Goal: Information Seeking & Learning: Check status

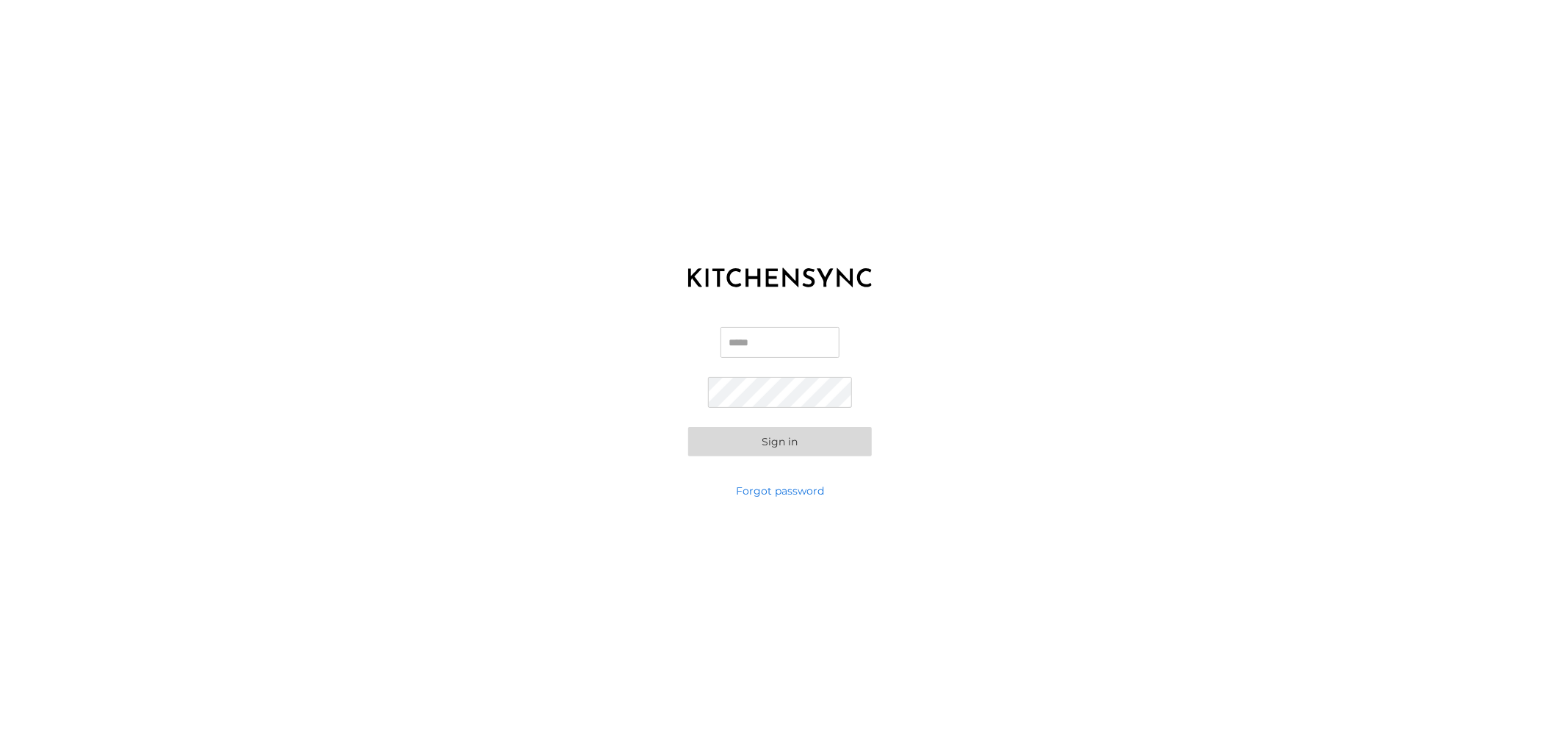
click at [783, 333] on input "Email" at bounding box center [779, 342] width 119 height 31
type input "**********"
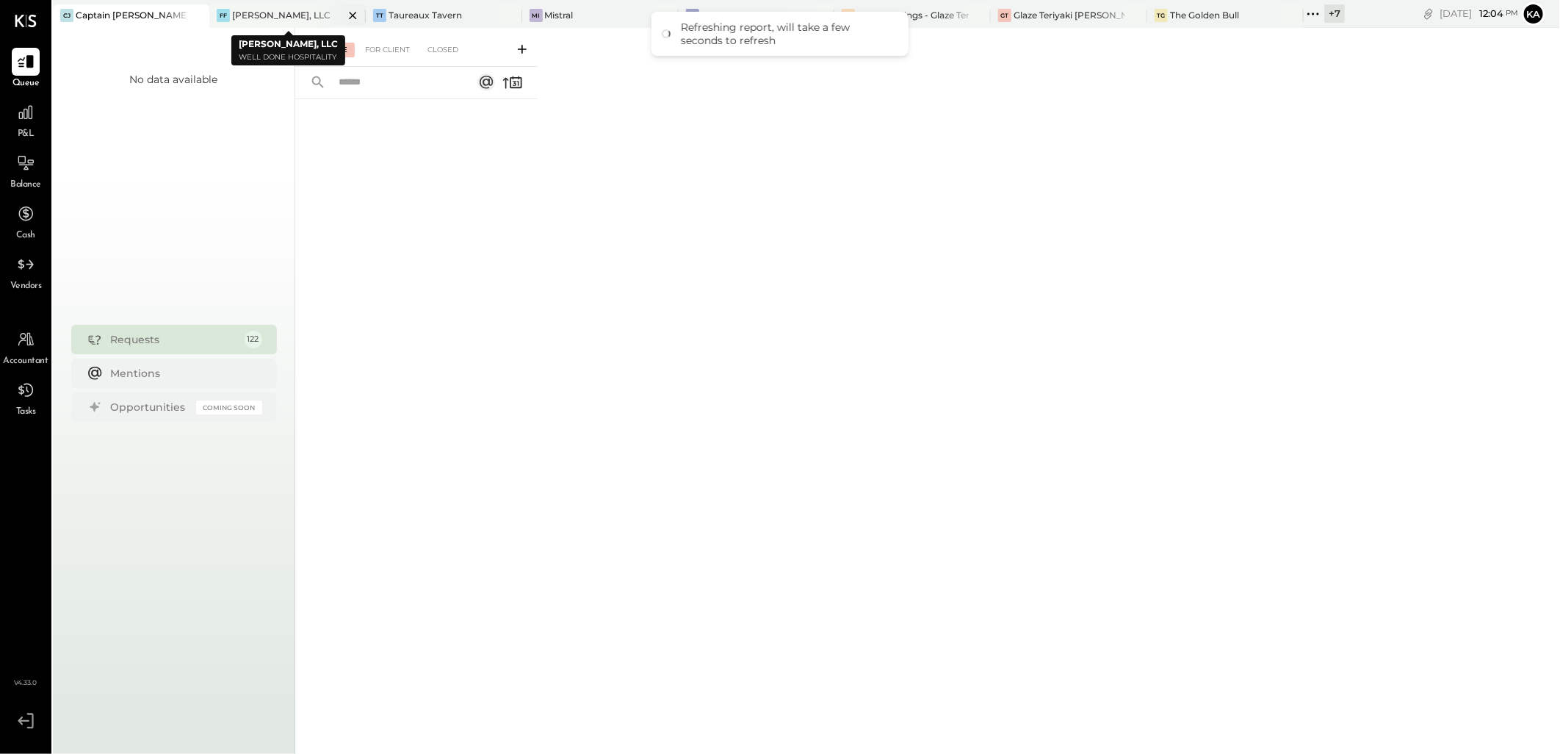
click at [351, 13] on icon at bounding box center [352, 15] width 7 height 7
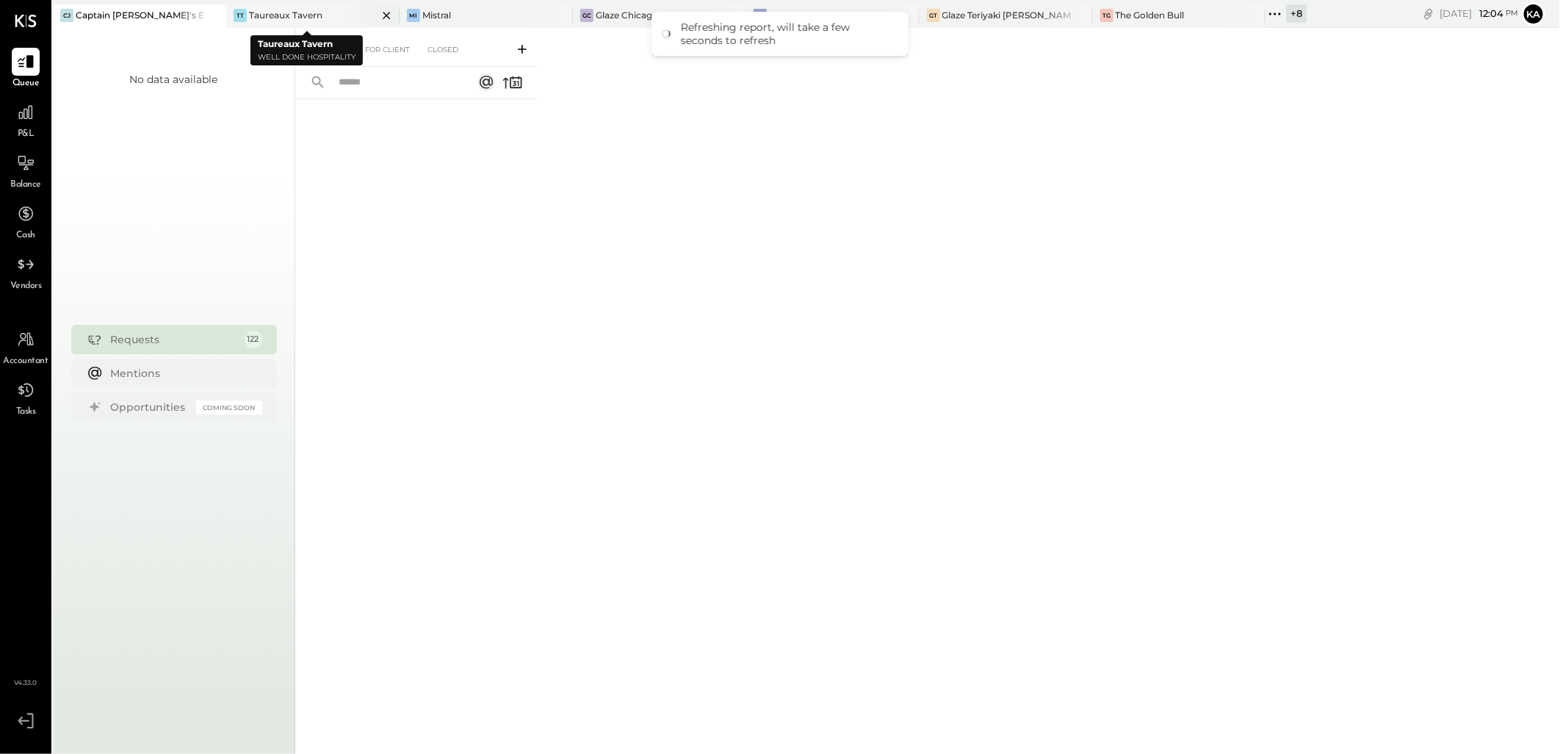
click at [378, 15] on icon at bounding box center [387, 16] width 18 height 18
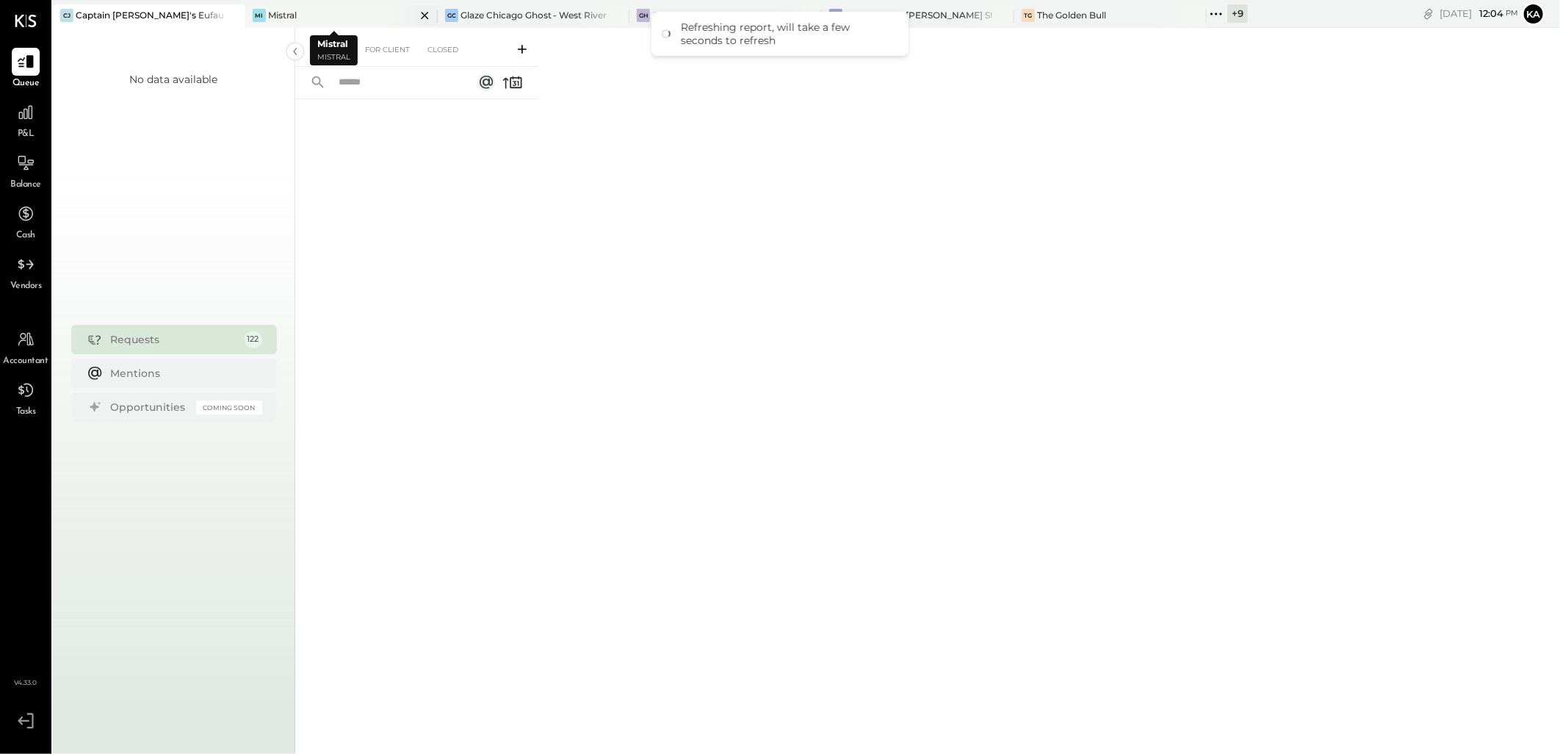
click at [421, 12] on icon at bounding box center [424, 15] width 7 height 7
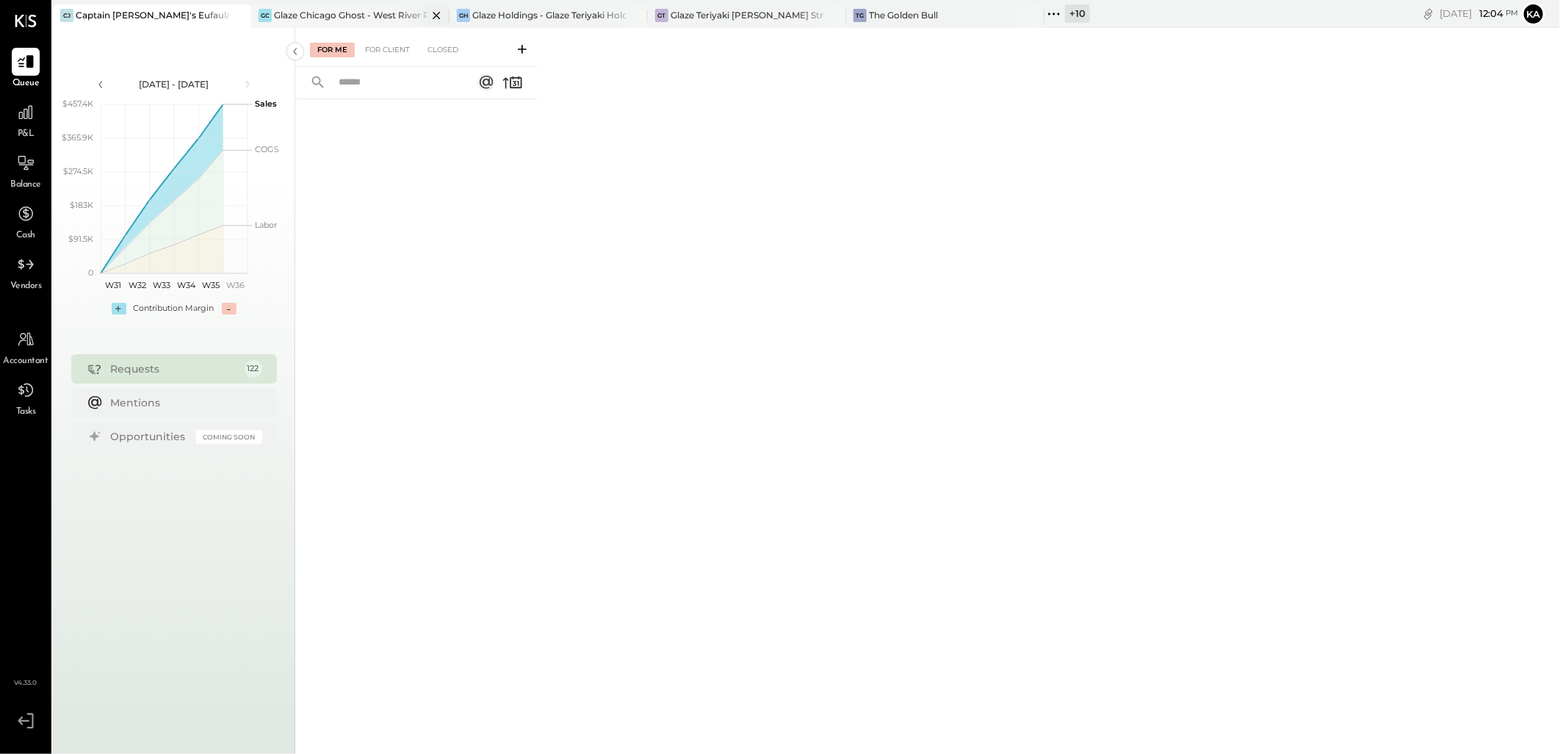
click at [435, 15] on icon at bounding box center [436, 16] width 18 height 18
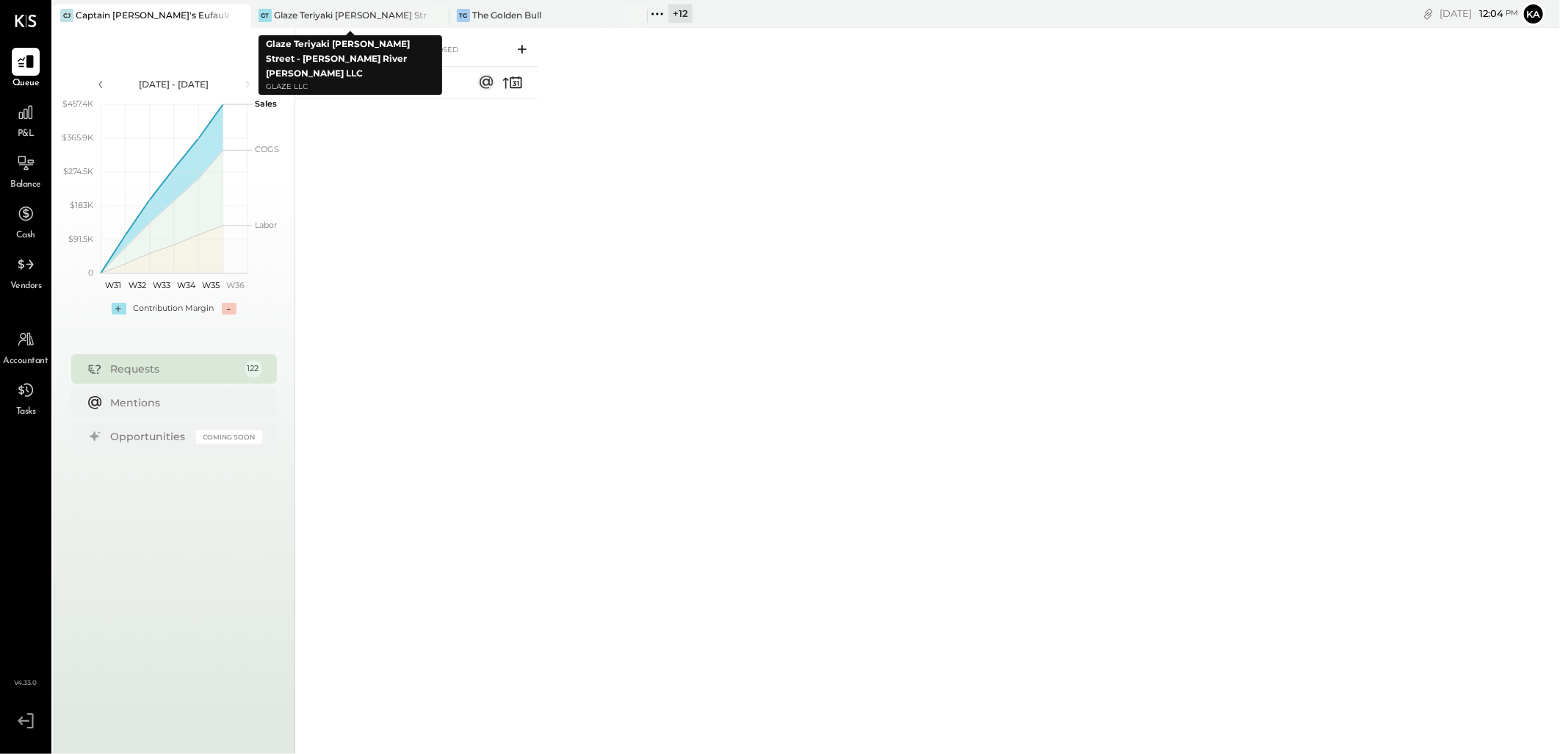
click at [435, 15] on icon at bounding box center [436, 16] width 18 height 18
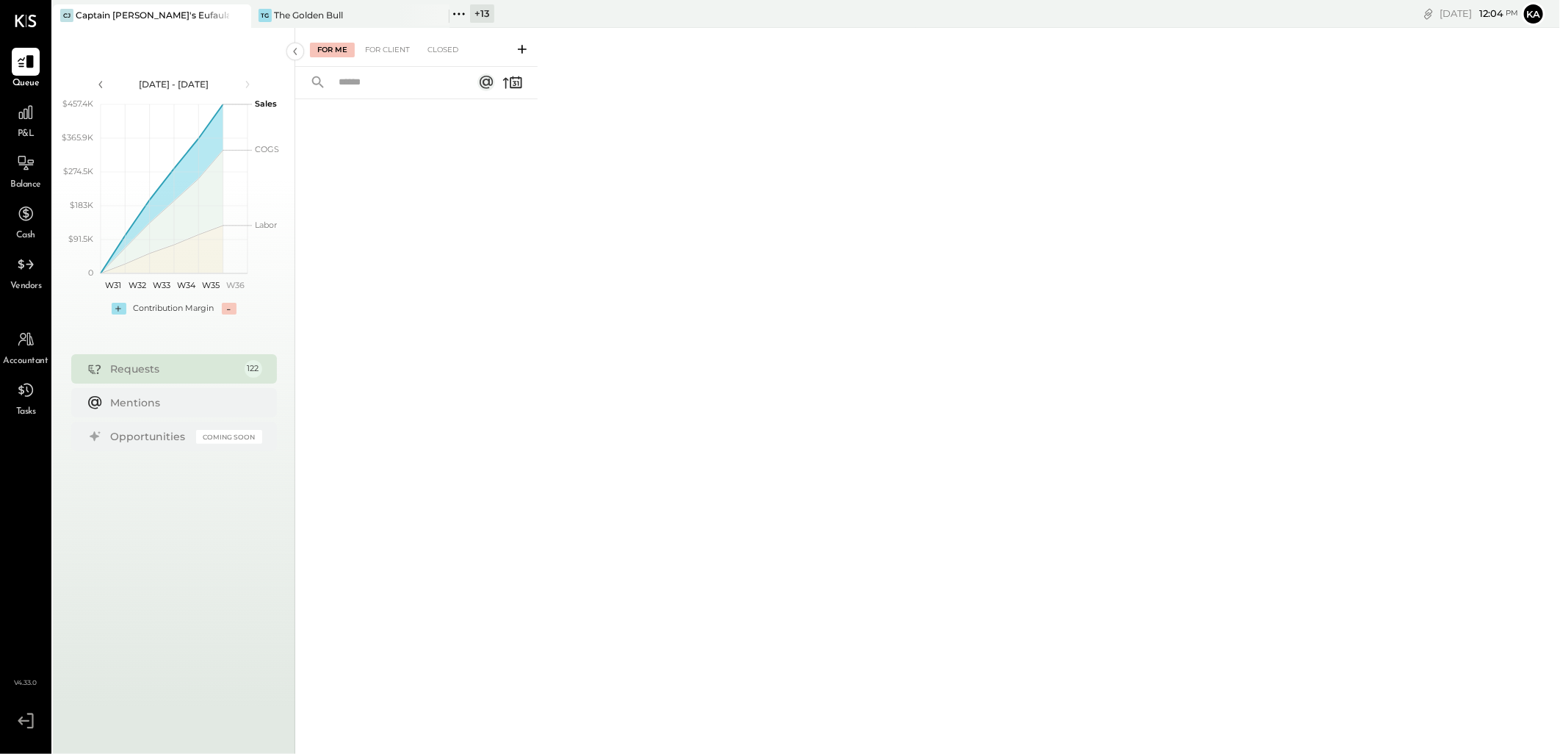
click at [435, 15] on icon at bounding box center [436, 16] width 18 height 18
click at [262, 13] on icon at bounding box center [260, 13] width 19 height 19
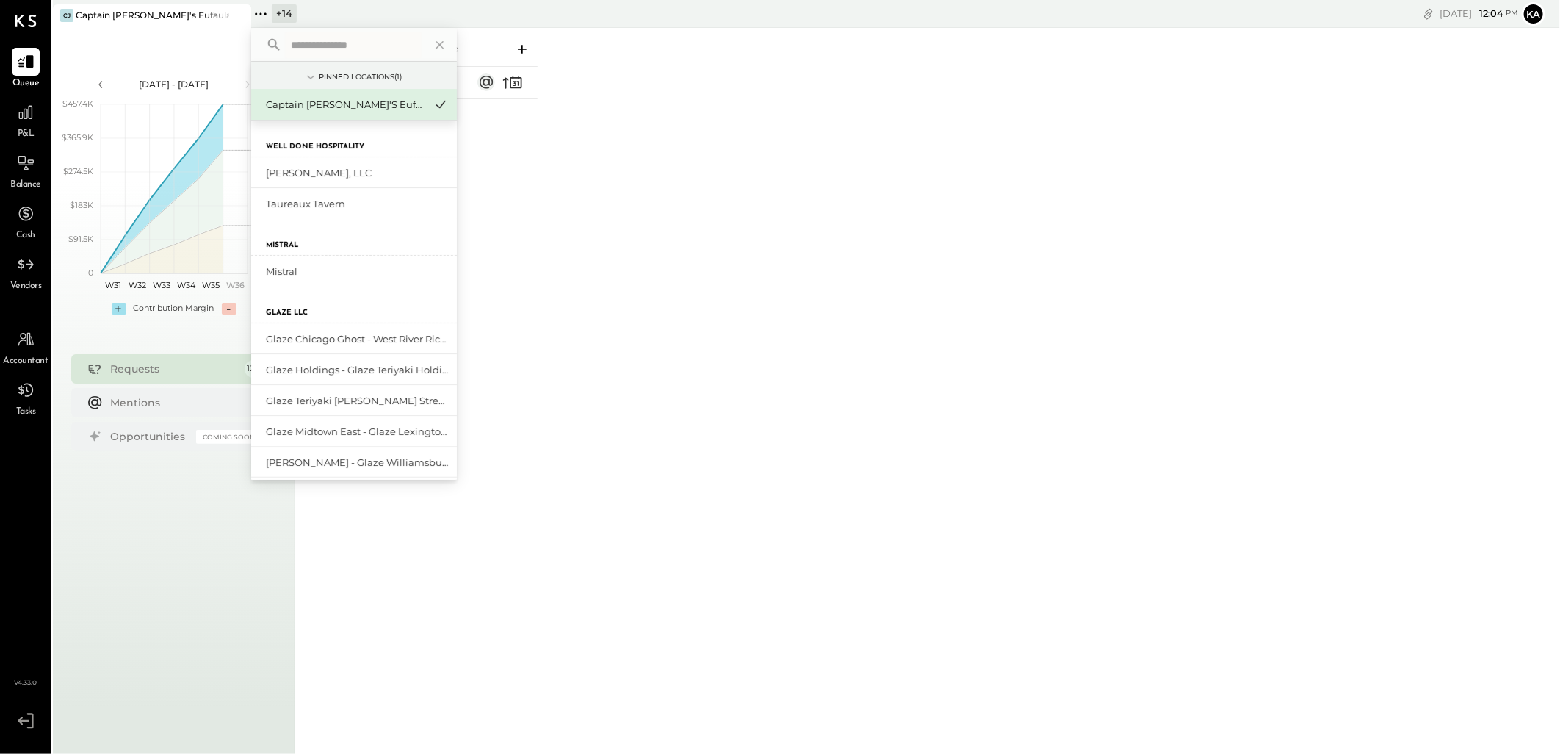
click at [378, 47] on input "text" at bounding box center [353, 45] width 137 height 26
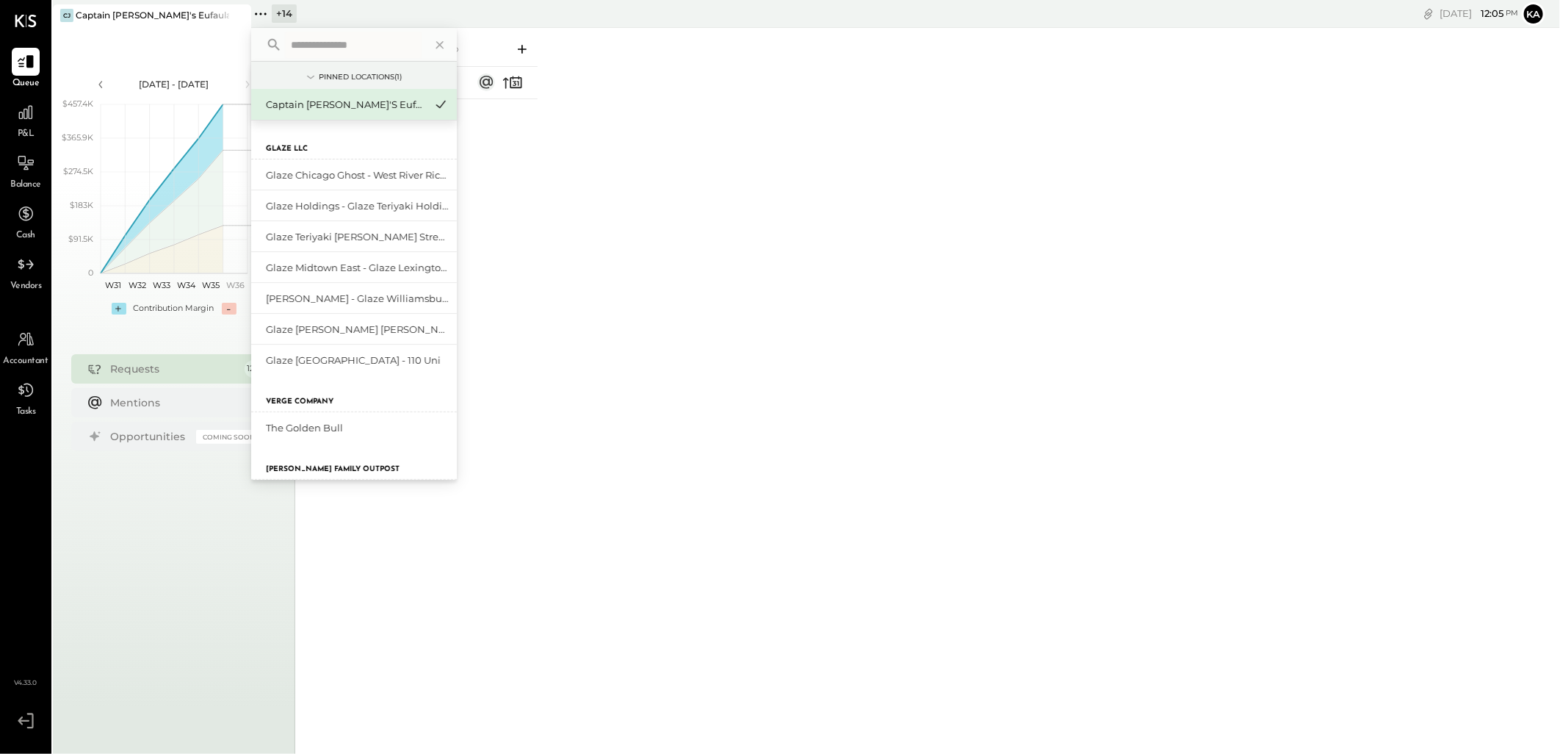
scroll to position [163, 0]
click at [355, 44] on input "text" at bounding box center [353, 45] width 137 height 26
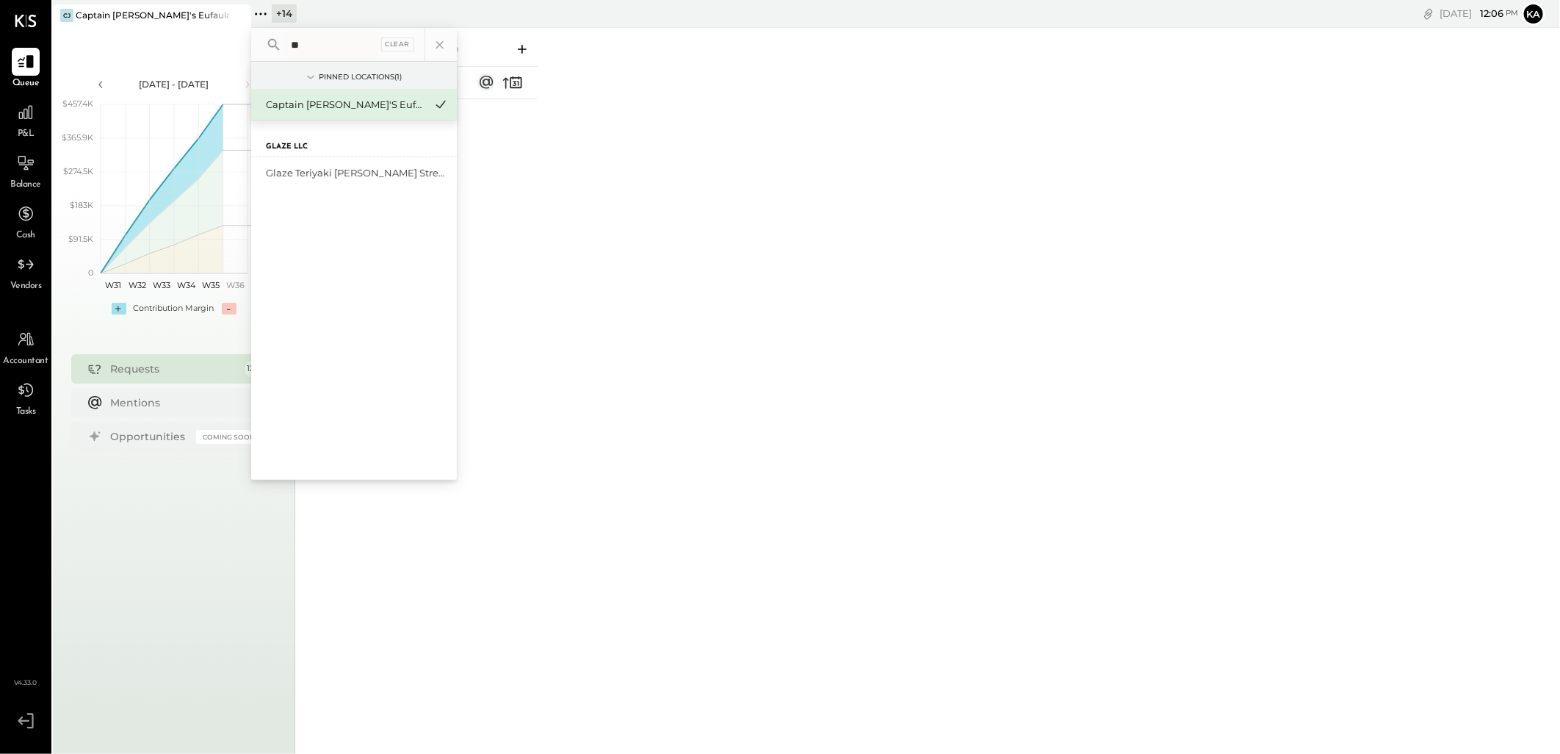
scroll to position [0, 0]
type input "******"
click at [356, 172] on div "Glaze Teriyaki [PERSON_NAME] Street - [PERSON_NAME] River [PERSON_NAME] LLC" at bounding box center [345, 173] width 159 height 14
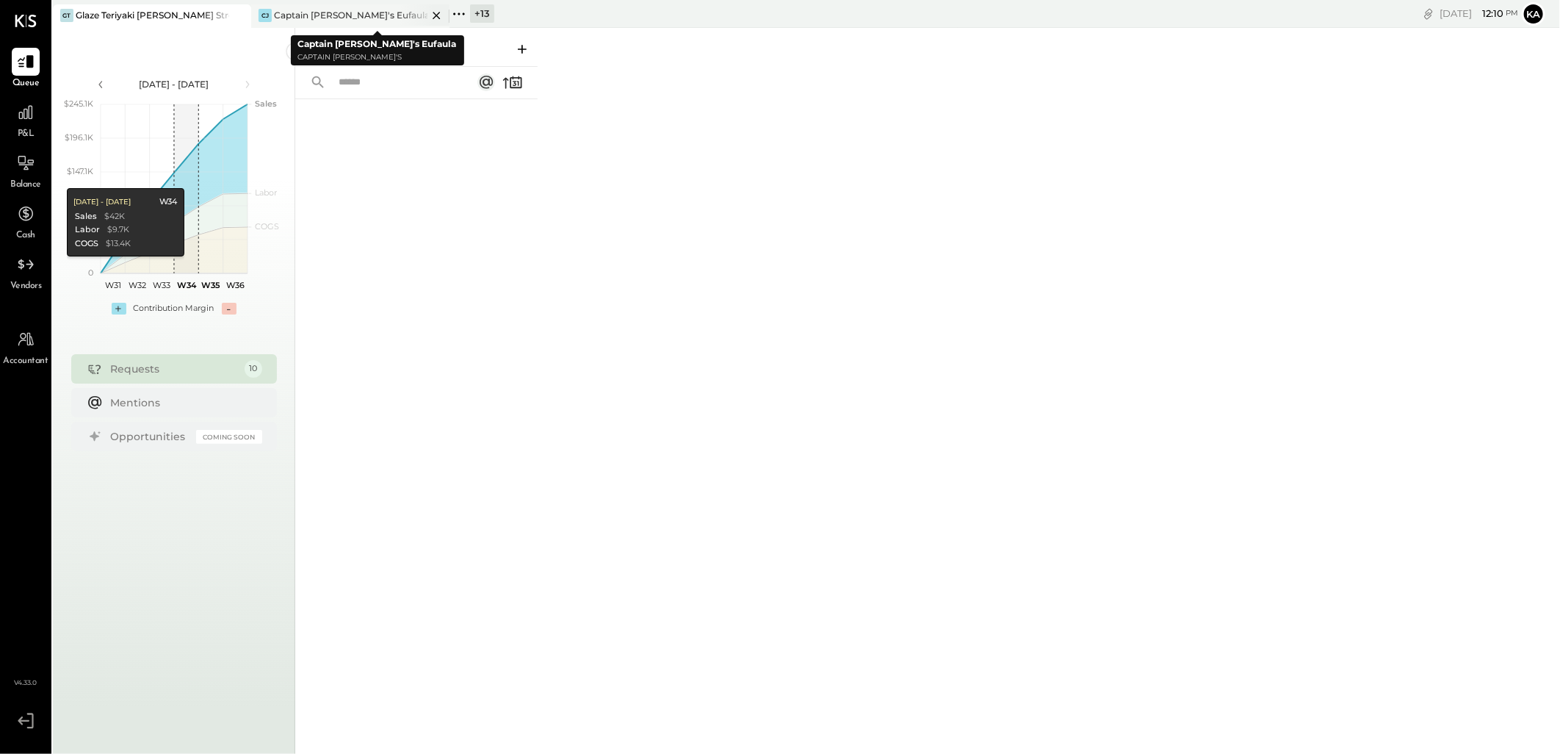
click at [435, 16] on icon at bounding box center [436, 15] width 7 height 7
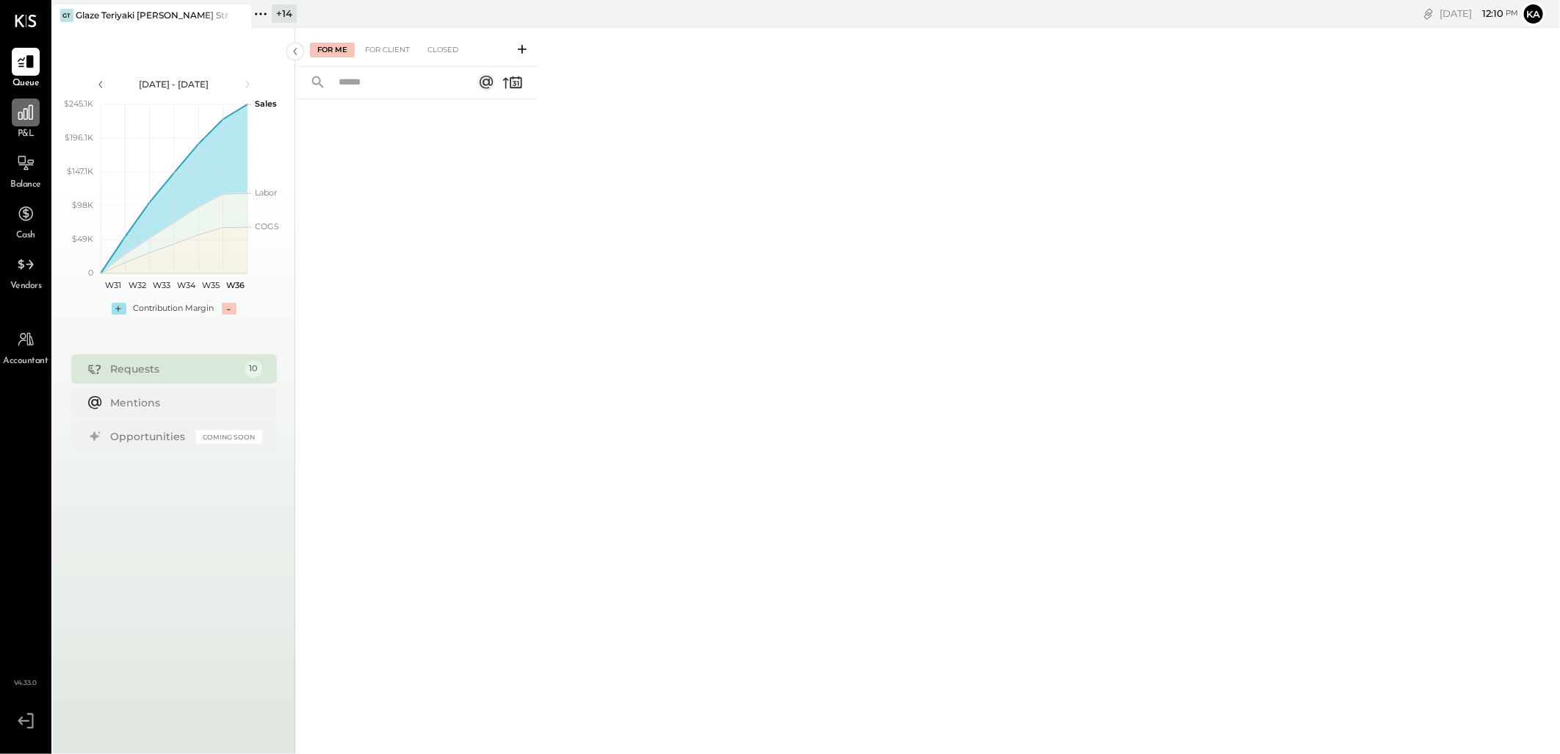
click at [28, 115] on icon at bounding box center [25, 112] width 19 height 19
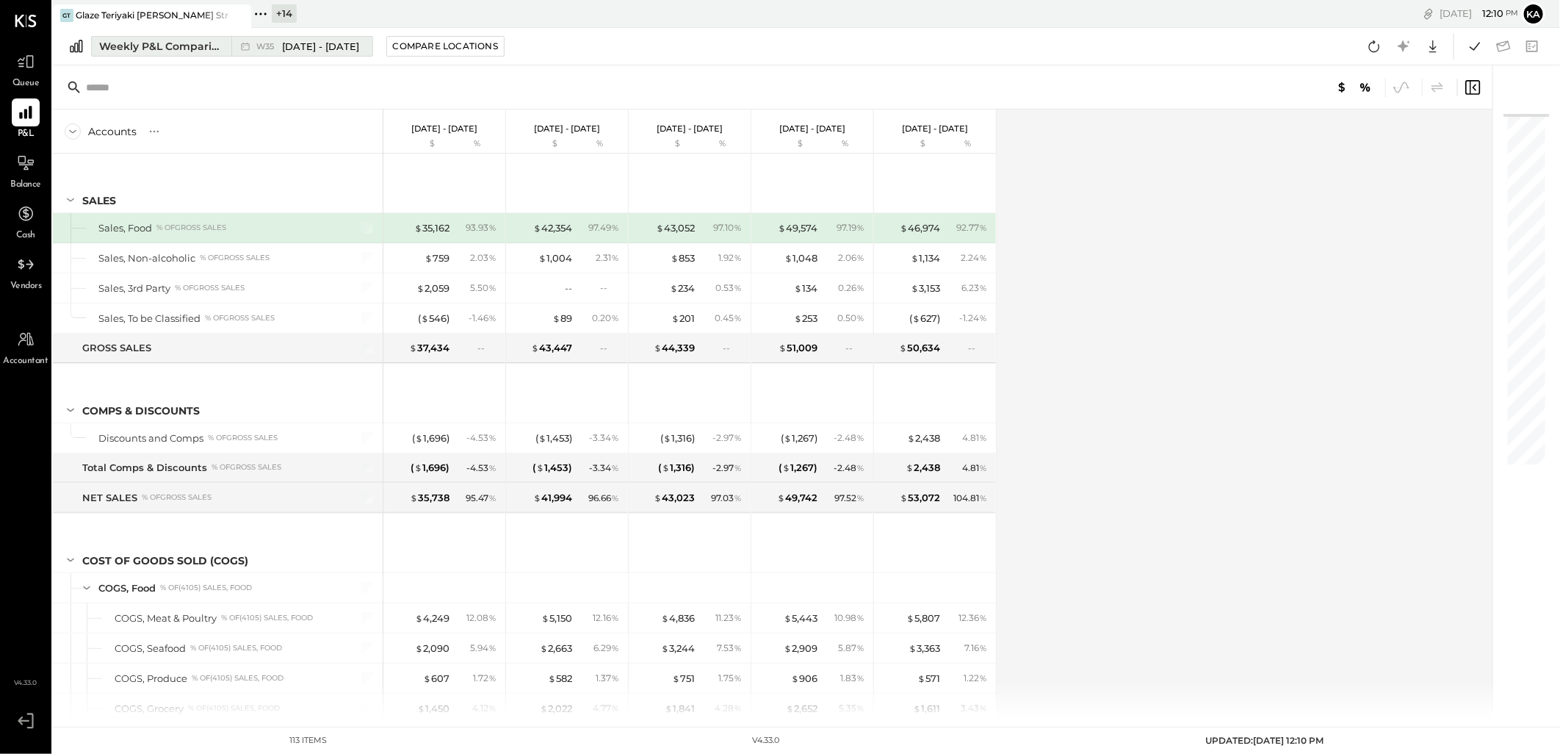
click at [212, 43] on div "Weekly P&L Comparison" at bounding box center [160, 46] width 123 height 15
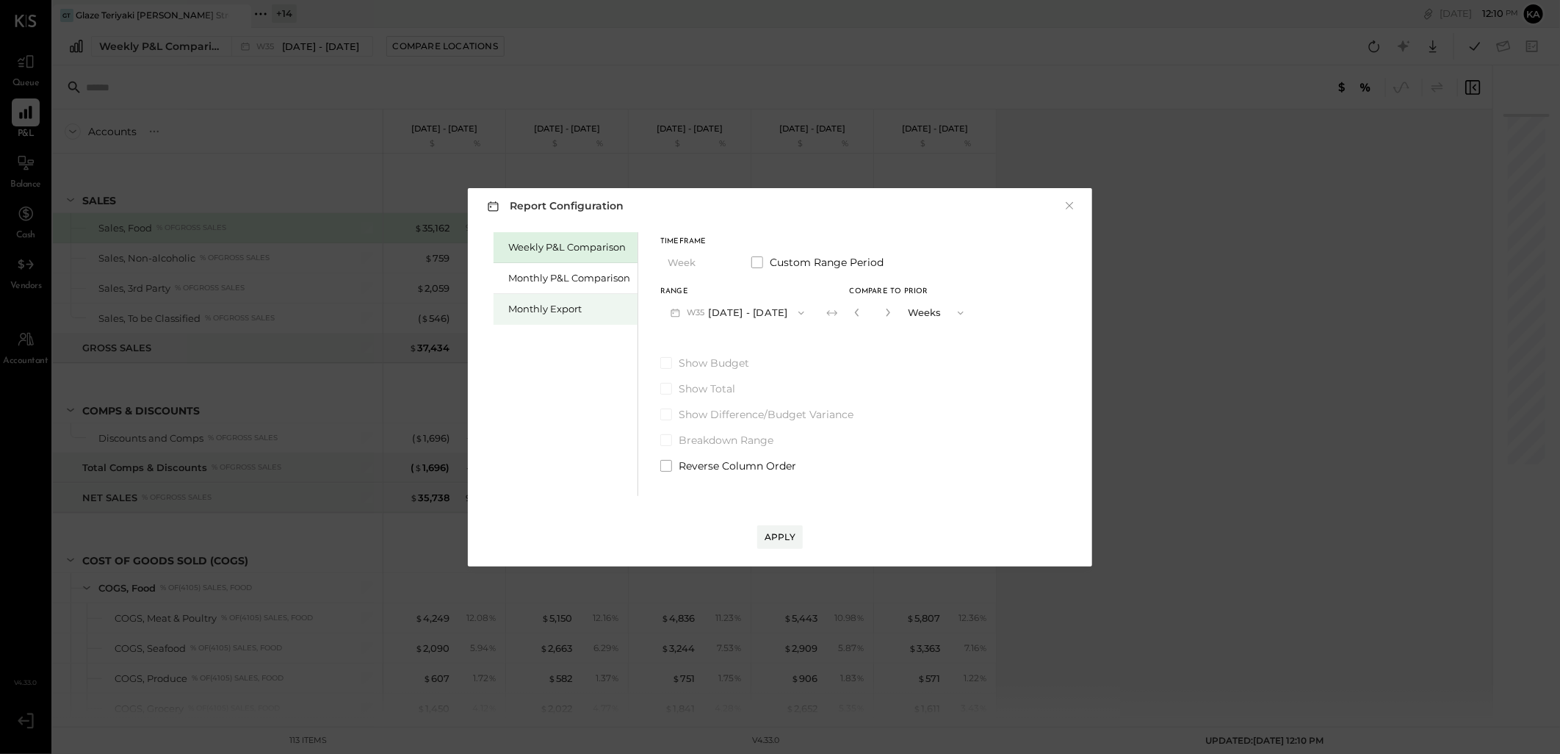
click at [531, 303] on div "Monthly Export" at bounding box center [569, 309] width 122 height 14
click at [796, 313] on icon "button" at bounding box center [802, 313] width 12 height 12
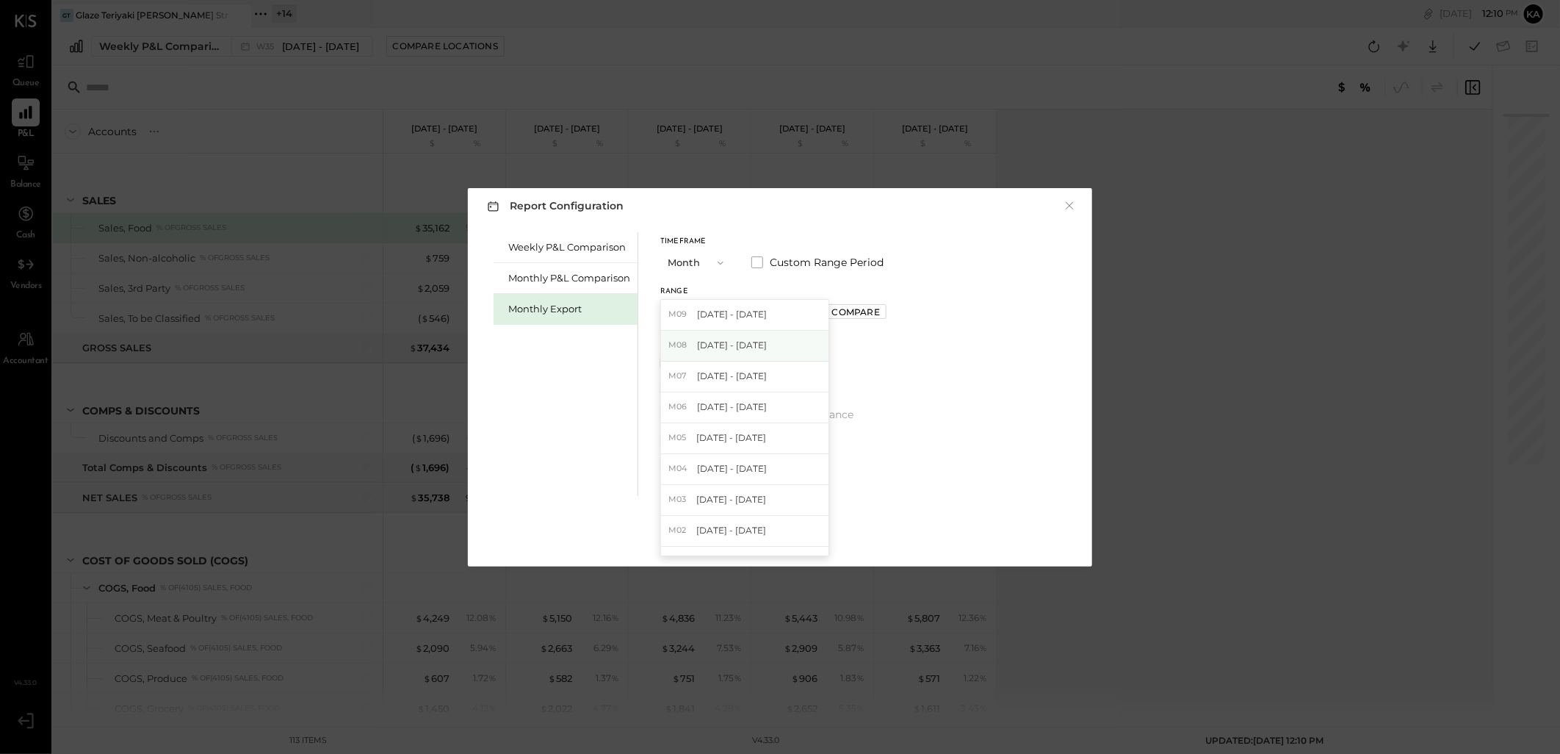
click at [745, 342] on span "[DATE] - [DATE]" at bounding box center [732, 345] width 70 height 12
drag, startPoint x: 779, startPoint y: 536, endPoint x: 583, endPoint y: 441, distance: 218.1
click at [588, 447] on div "Report Configuration × Weekly P&L Comparison Monthly P&L Comparison Monthly Exp…" at bounding box center [780, 377] width 624 height 378
click at [577, 272] on div "Monthly P&L Comparison" at bounding box center [569, 278] width 122 height 14
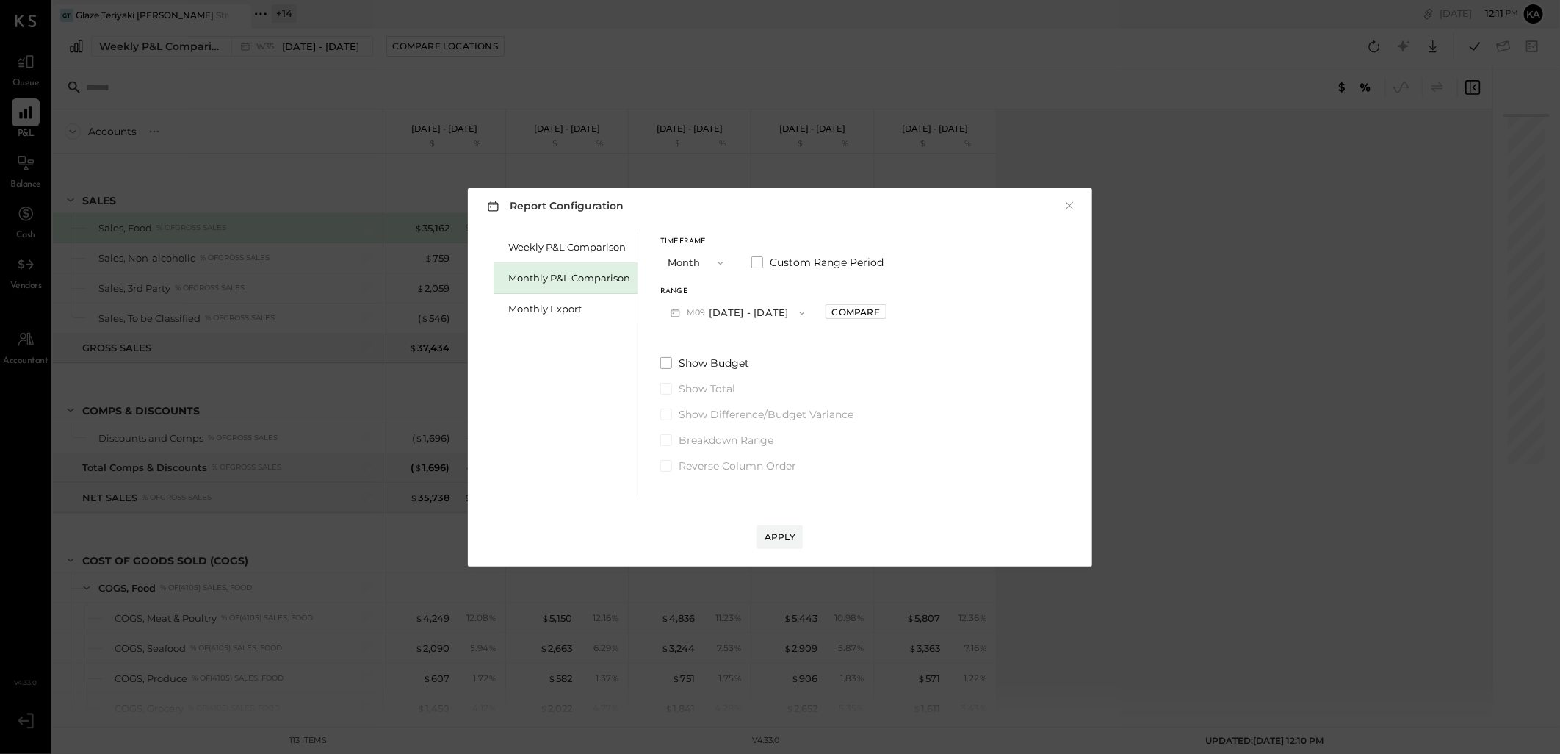
click at [796, 316] on icon "button" at bounding box center [802, 313] width 12 height 12
click at [750, 346] on span "[DATE] - [DATE]" at bounding box center [732, 345] width 70 height 12
click at [786, 535] on div "Apply" at bounding box center [780, 536] width 31 height 12
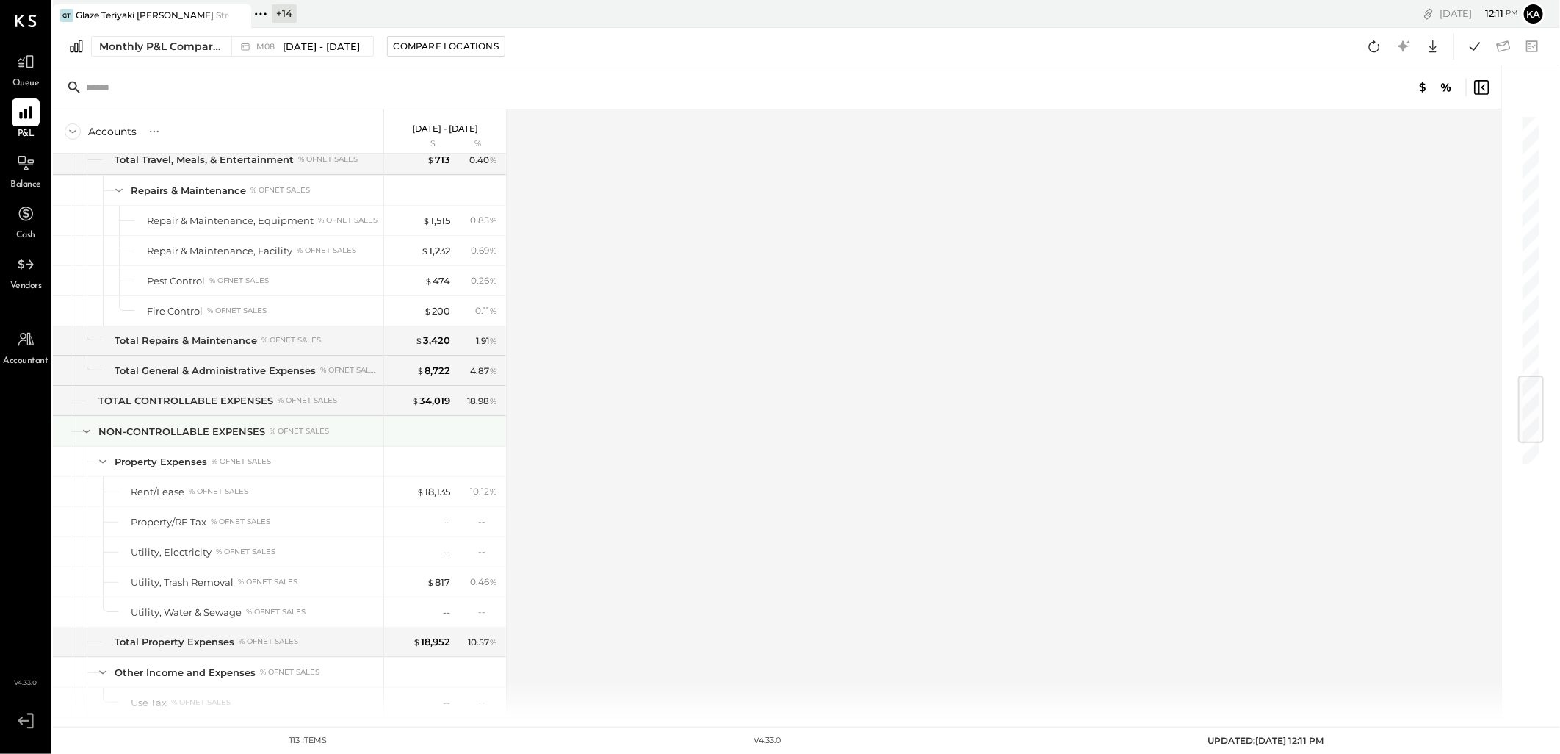
scroll to position [2396, 0]
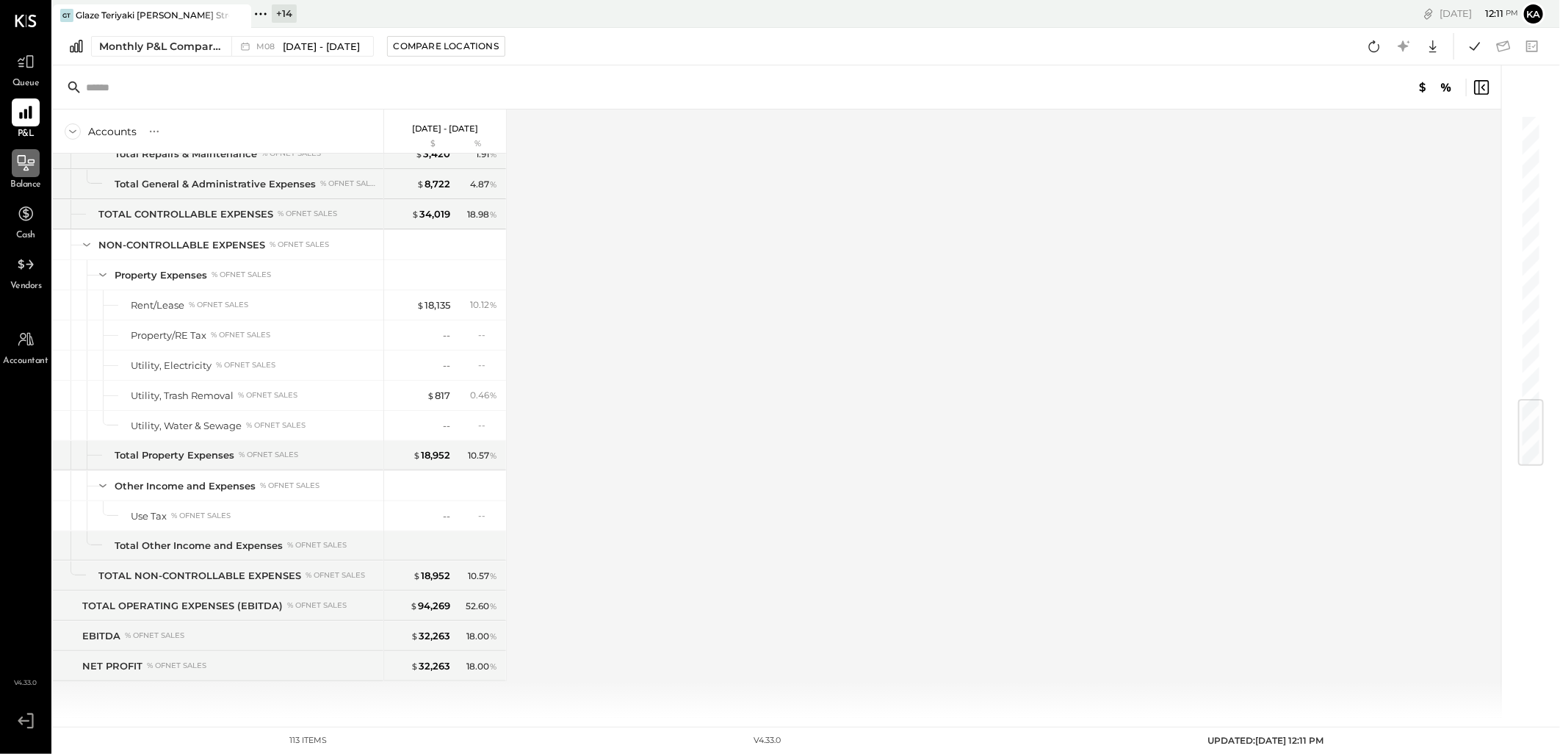
click at [31, 162] on icon at bounding box center [26, 162] width 17 height 15
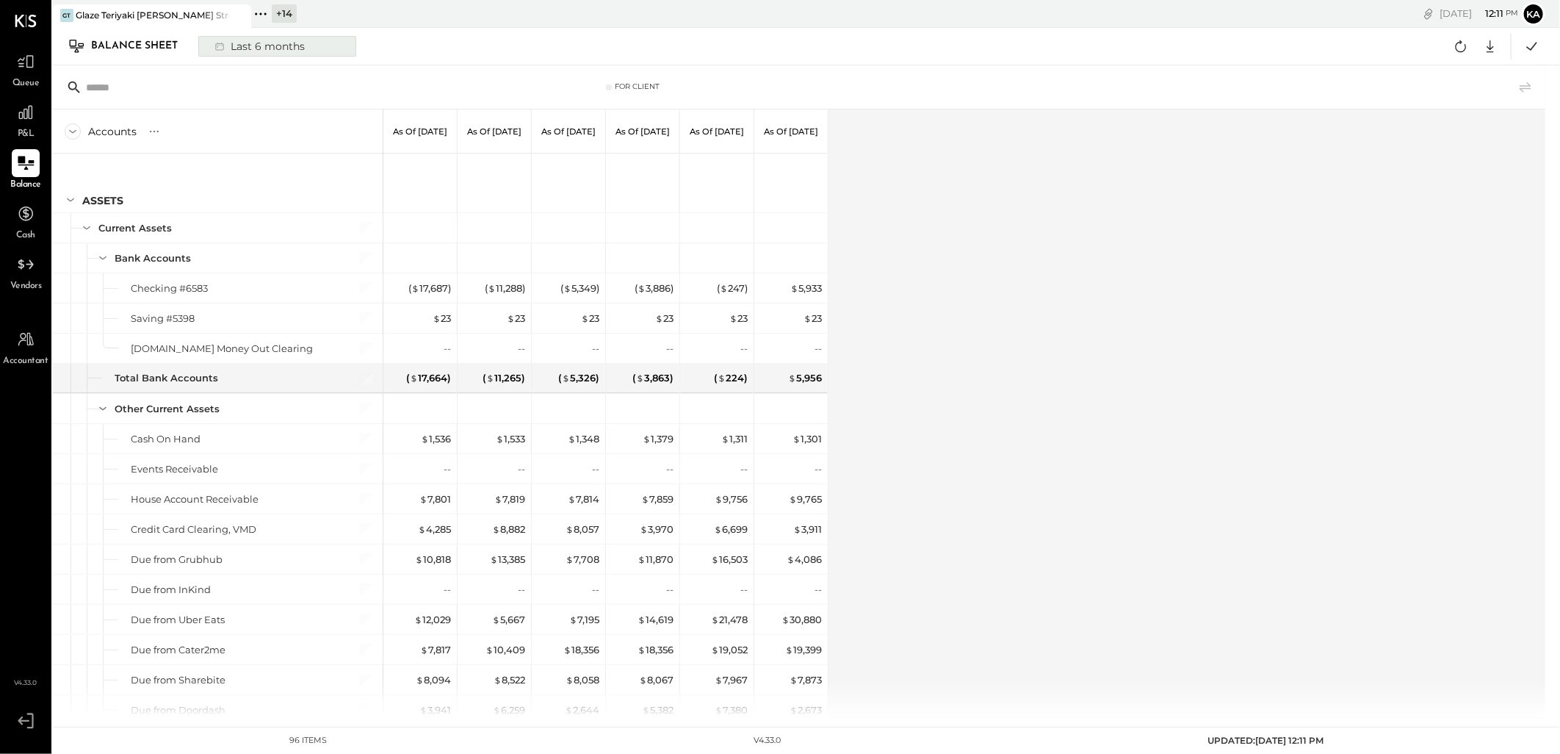
click at [236, 43] on div "Last 6 months" at bounding box center [258, 46] width 104 height 19
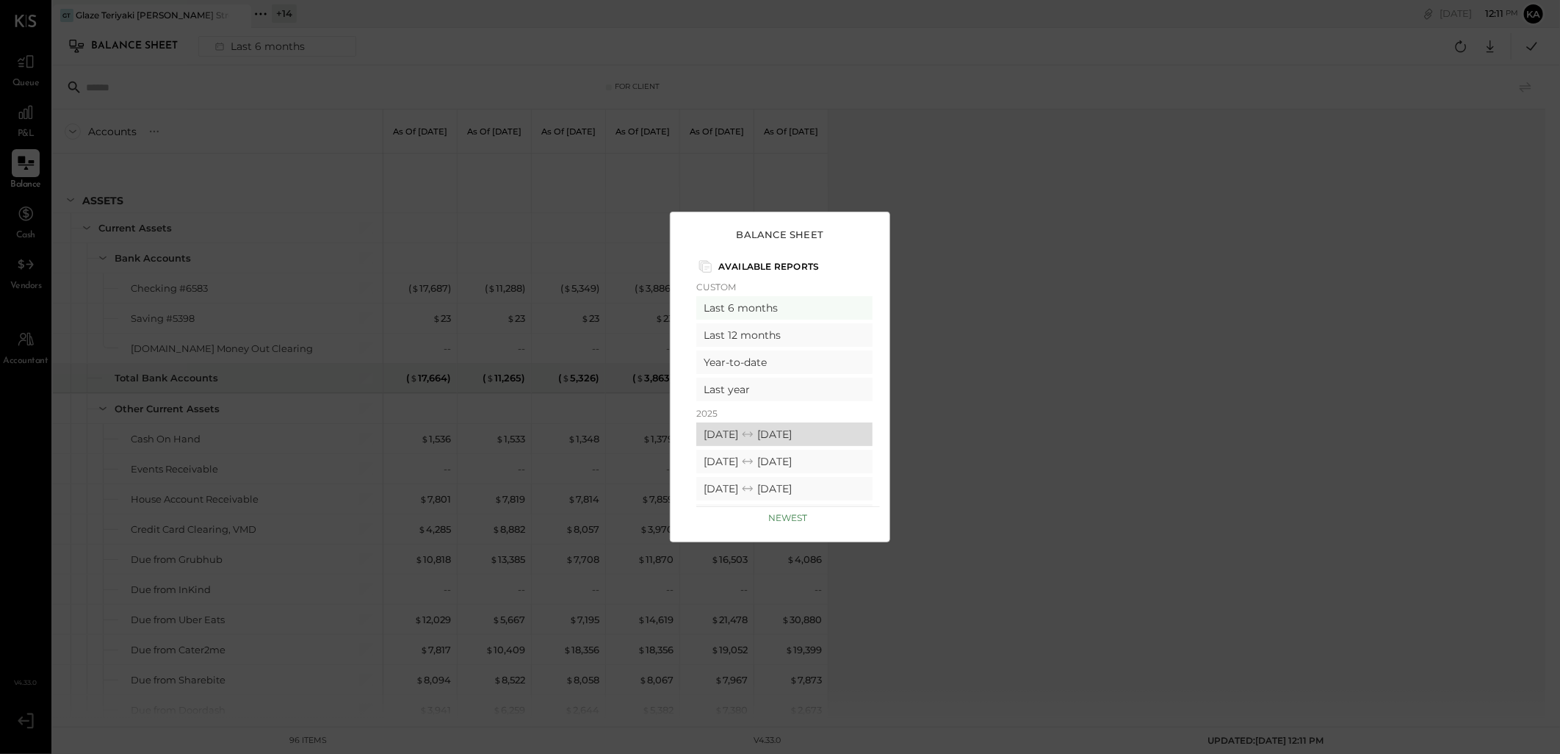
click at [758, 435] on div "[DATE] [DATE]" at bounding box center [784, 434] width 176 height 24
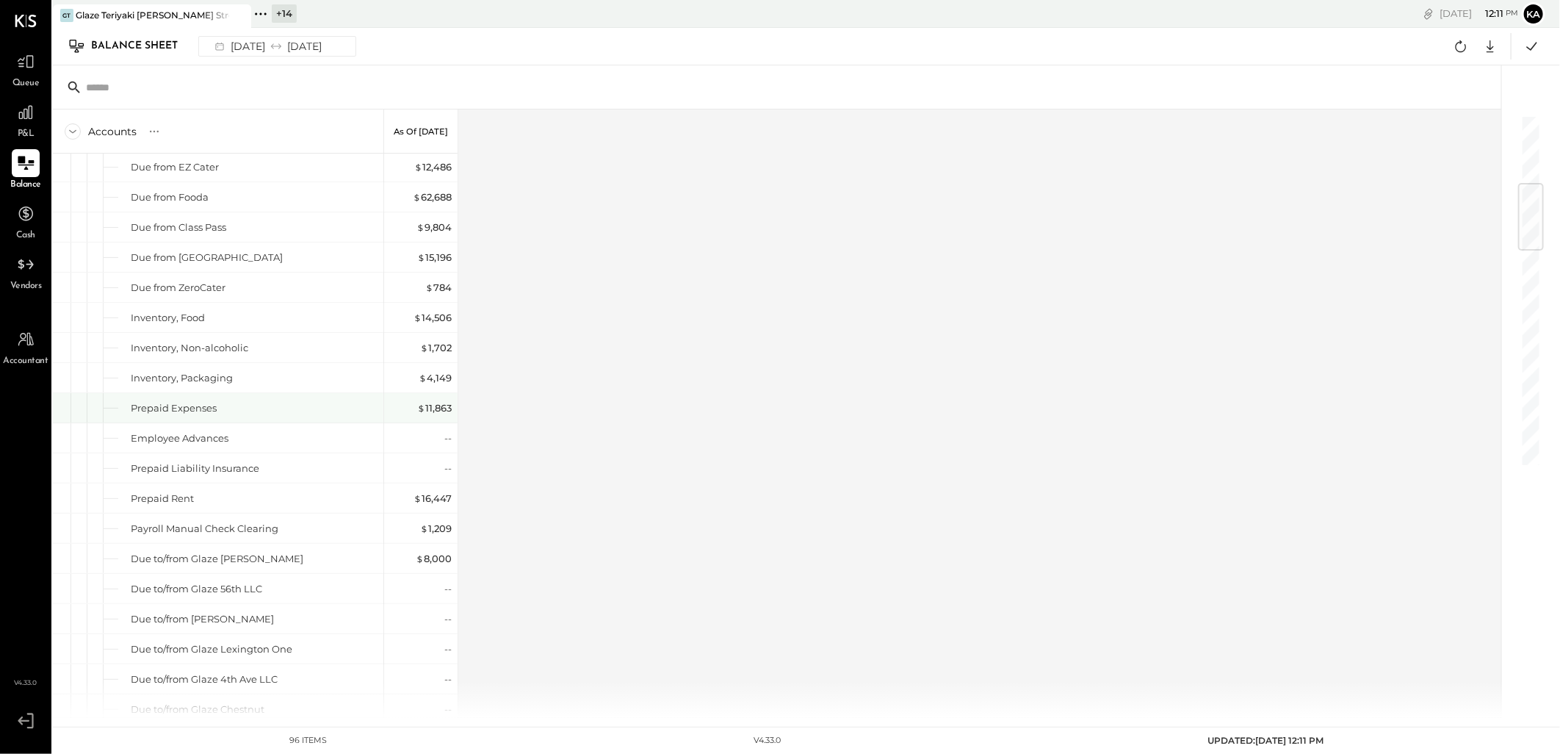
scroll to position [246, 0]
